Goal: Navigation & Orientation: Go to known website

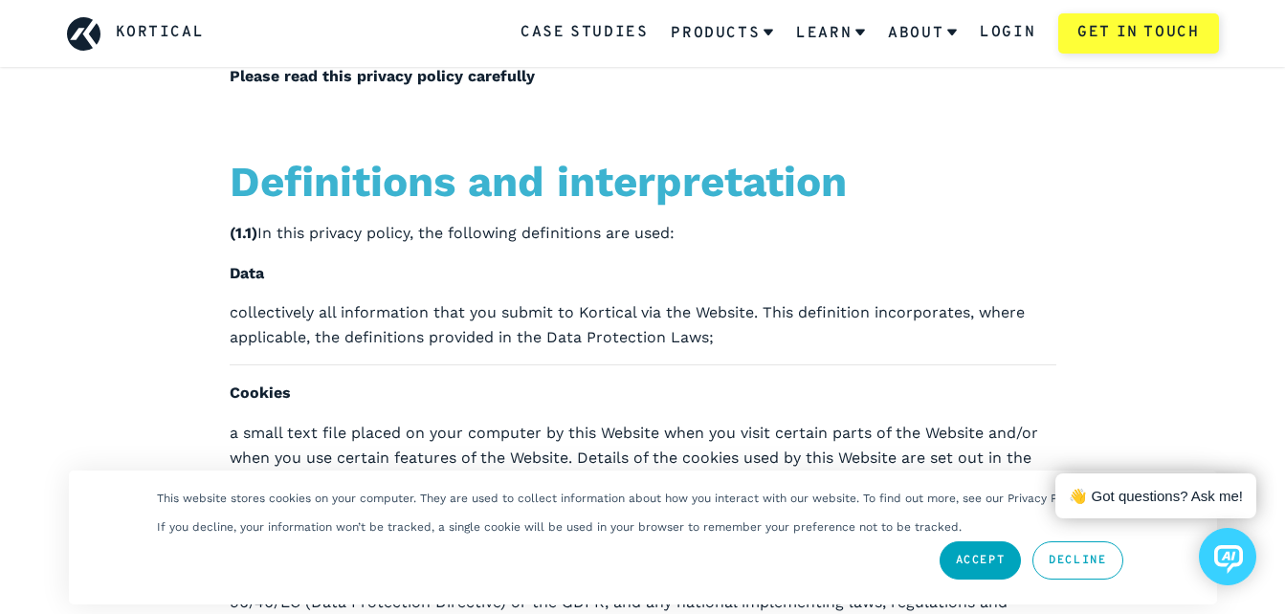
scroll to position [313, 0]
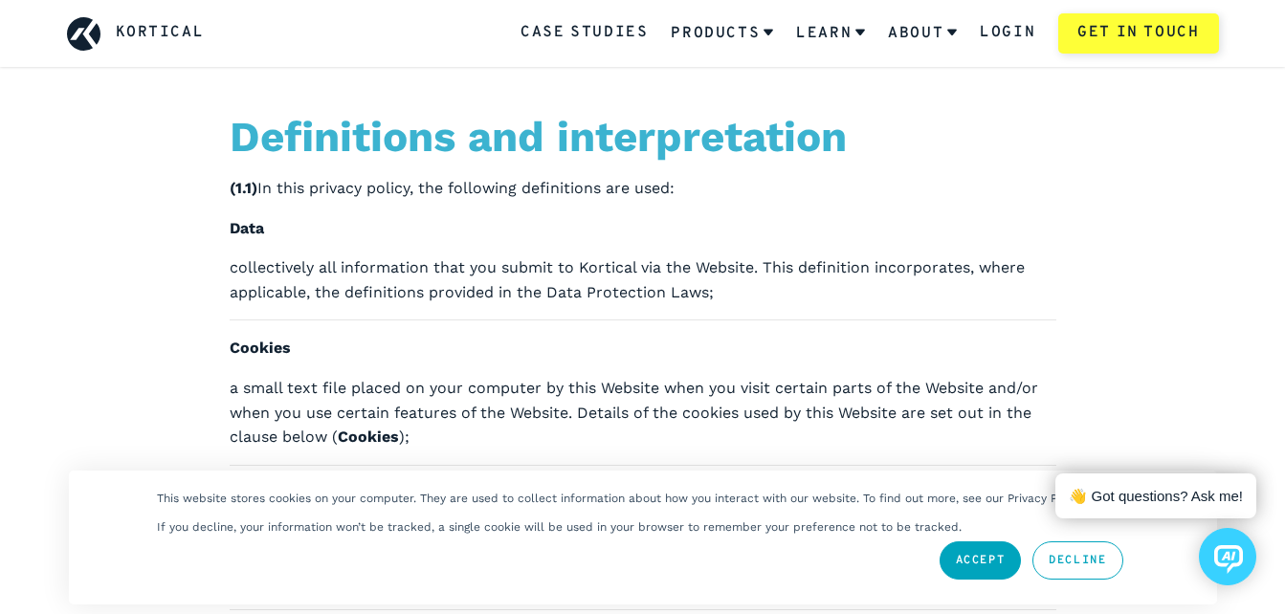
click at [995, 551] on link "Accept" at bounding box center [981, 561] width 82 height 38
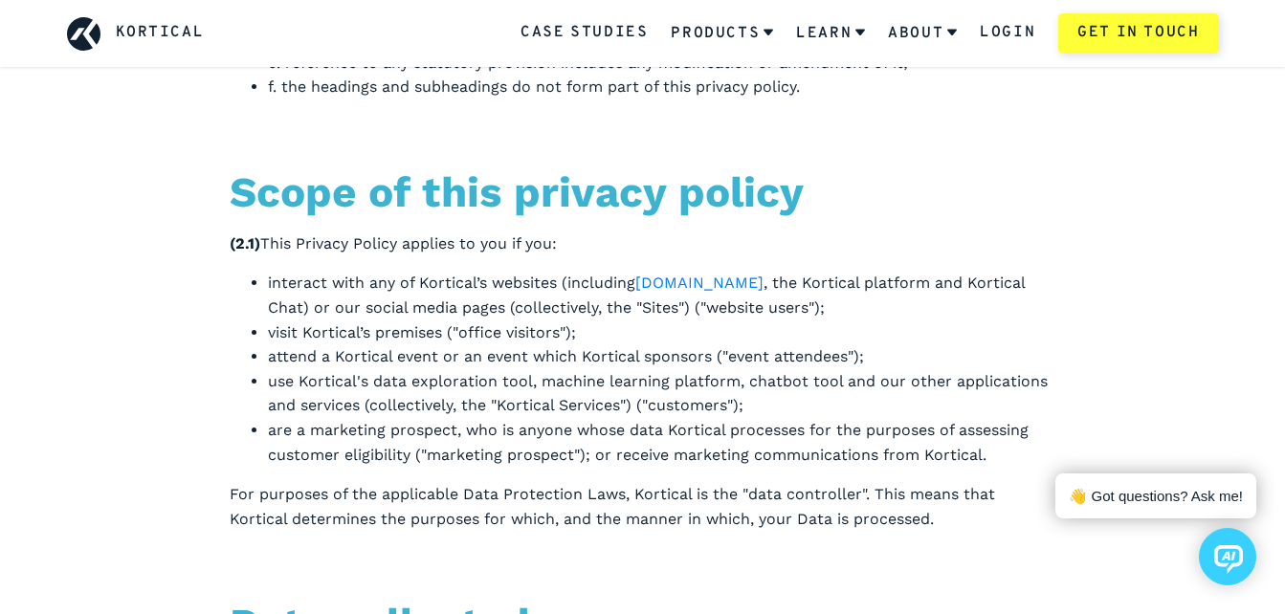
scroll to position [2022, 0]
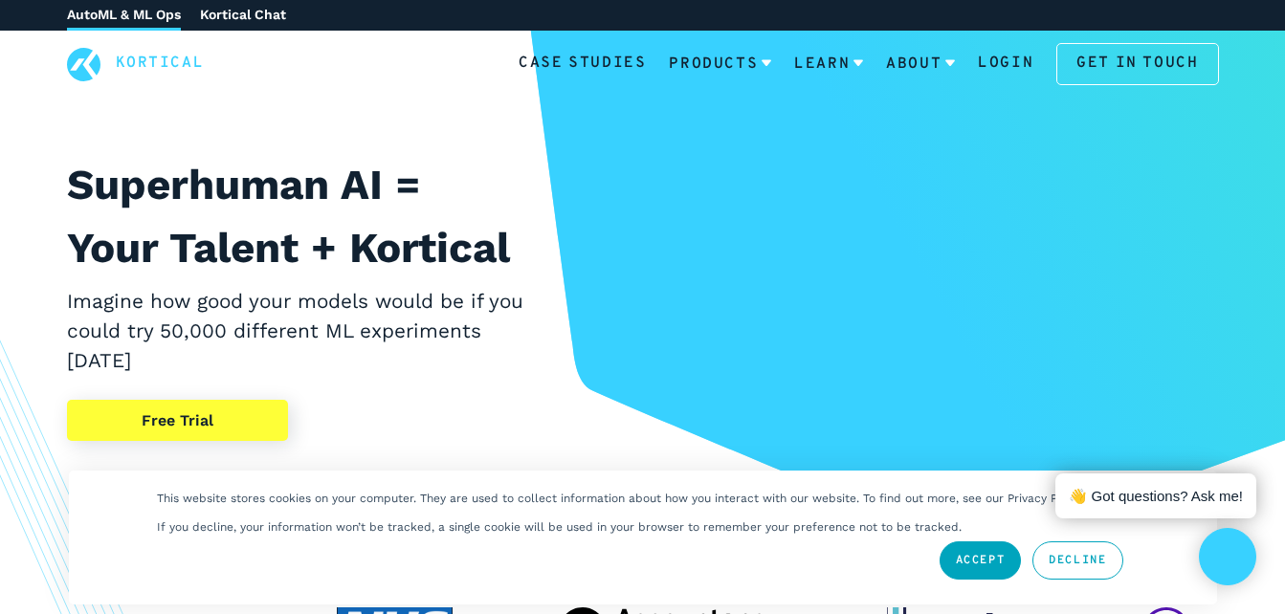
scroll to position [78, 0]
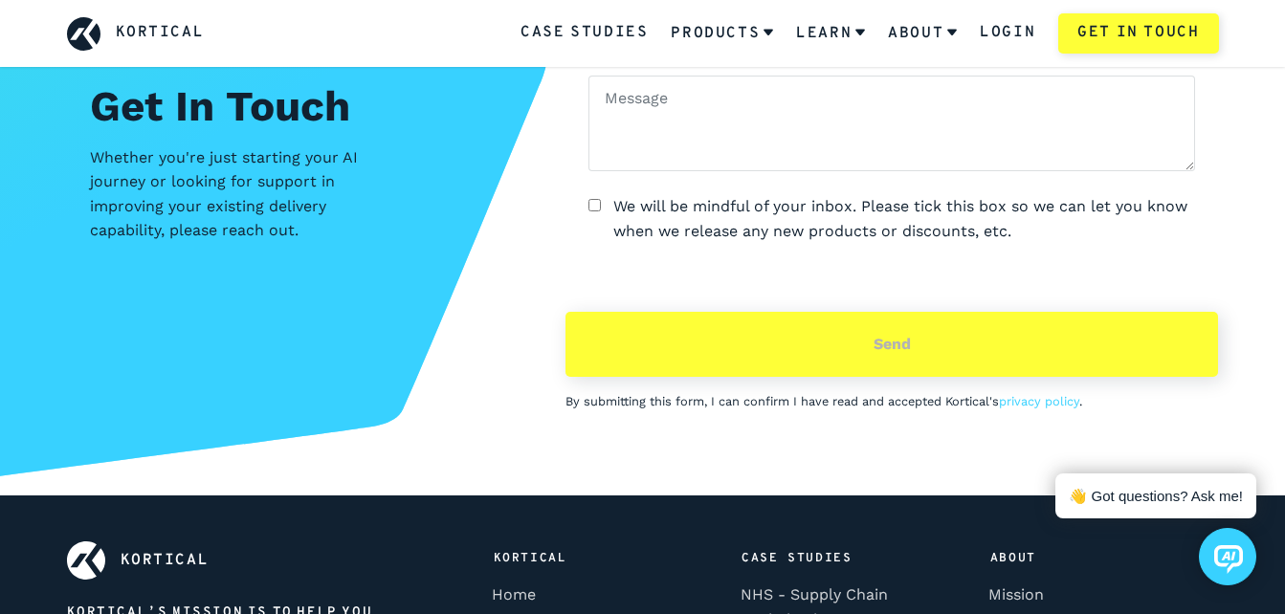
scroll to position [8749, 0]
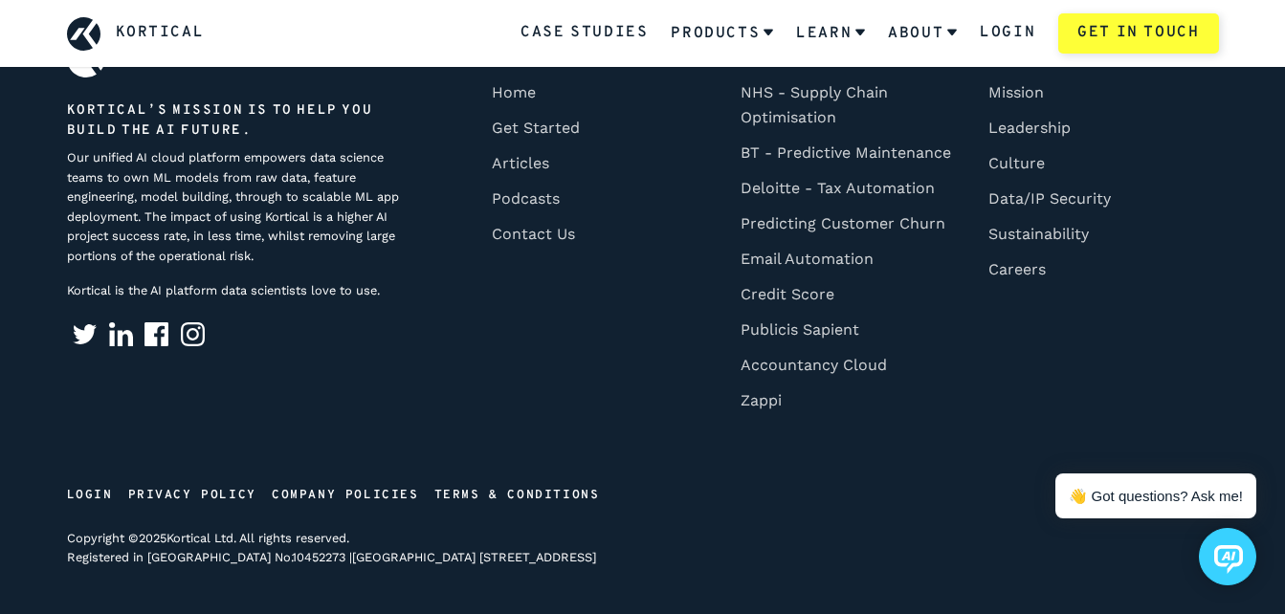
click at [1231, 571] on icon at bounding box center [1229, 560] width 29 height 29
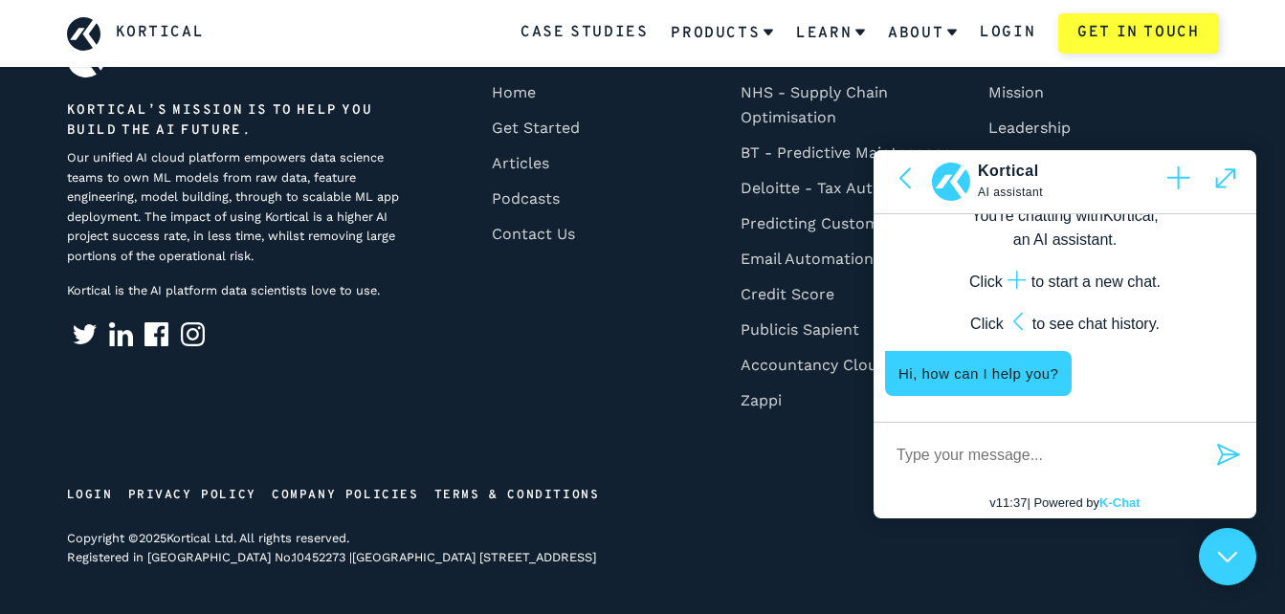
click at [1236, 555] on icon at bounding box center [1227, 557] width 17 height 9
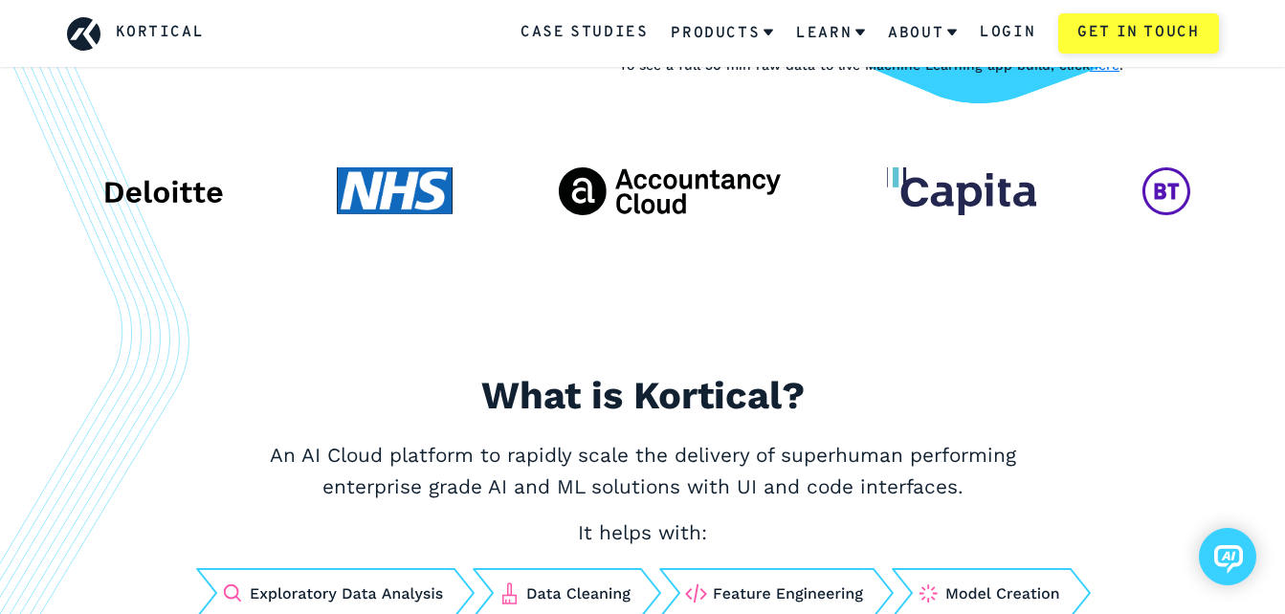
scroll to position [330, 0]
